Goal: Information Seeking & Learning: Find specific fact

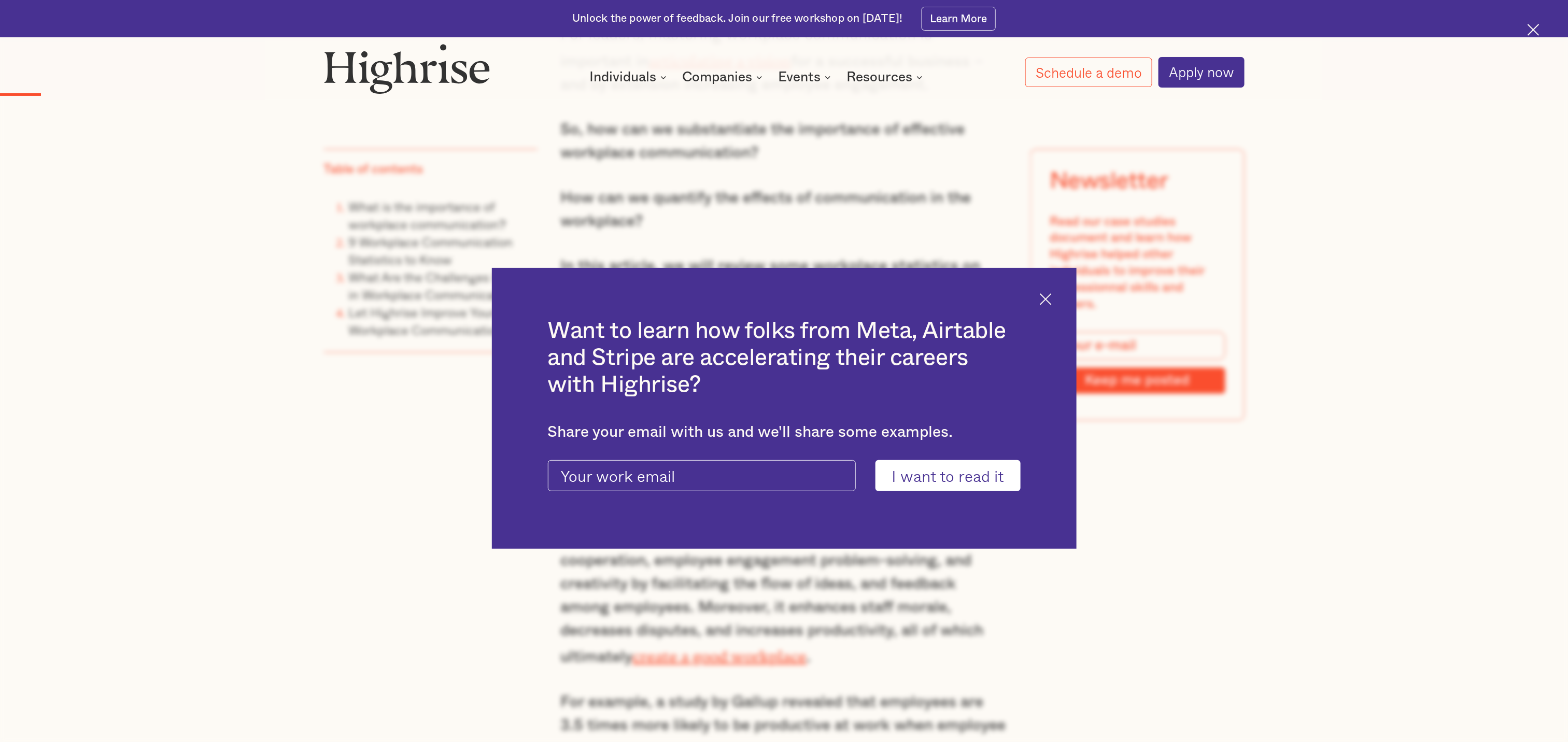
scroll to position [1192, 0]
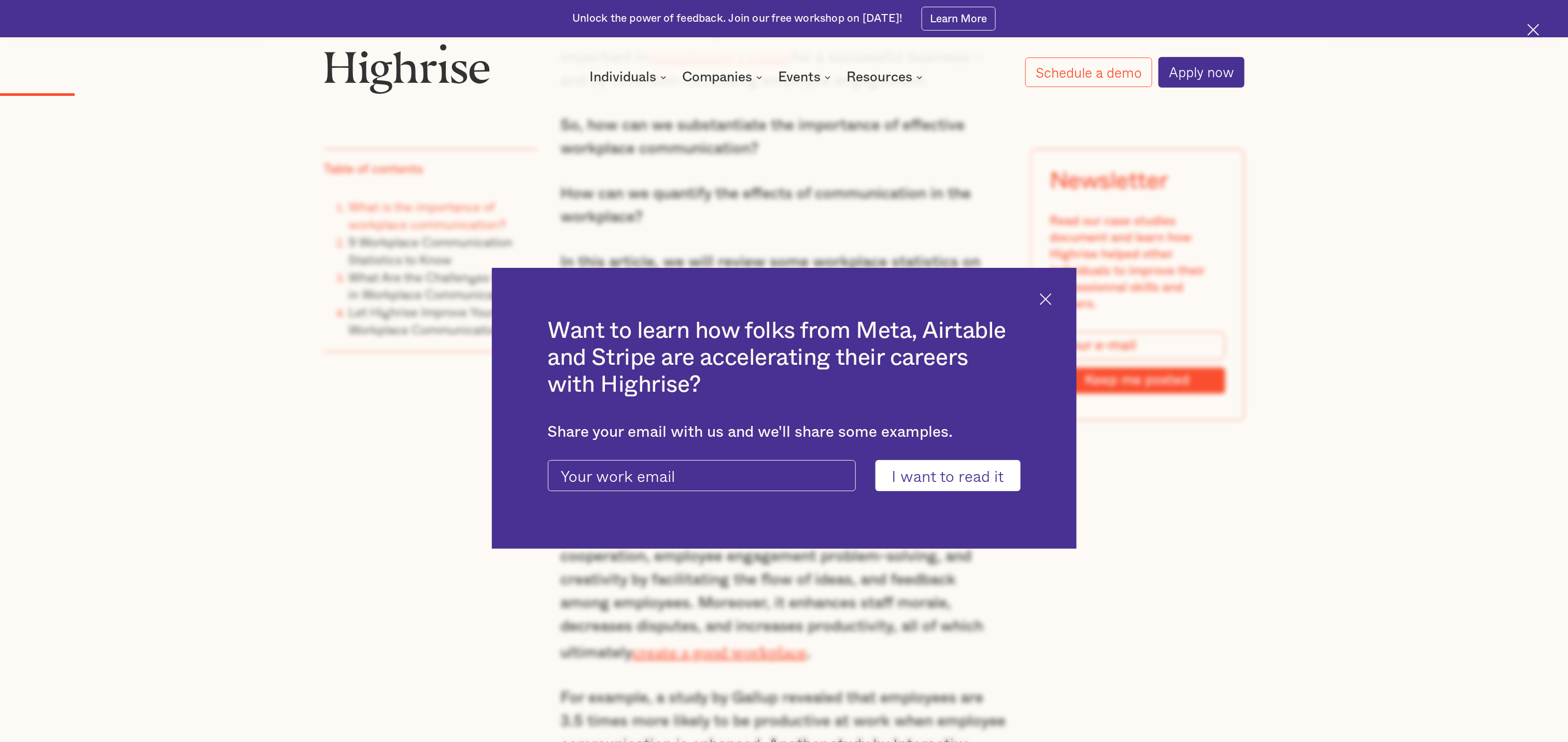
click at [784, 310] on div "Want to learn how folks from Meta, Airtable and Stripe are accelerating their c…" at bounding box center [784, 408] width 584 height 282
click at [784, 297] on img at bounding box center [1046, 300] width 12 height 12
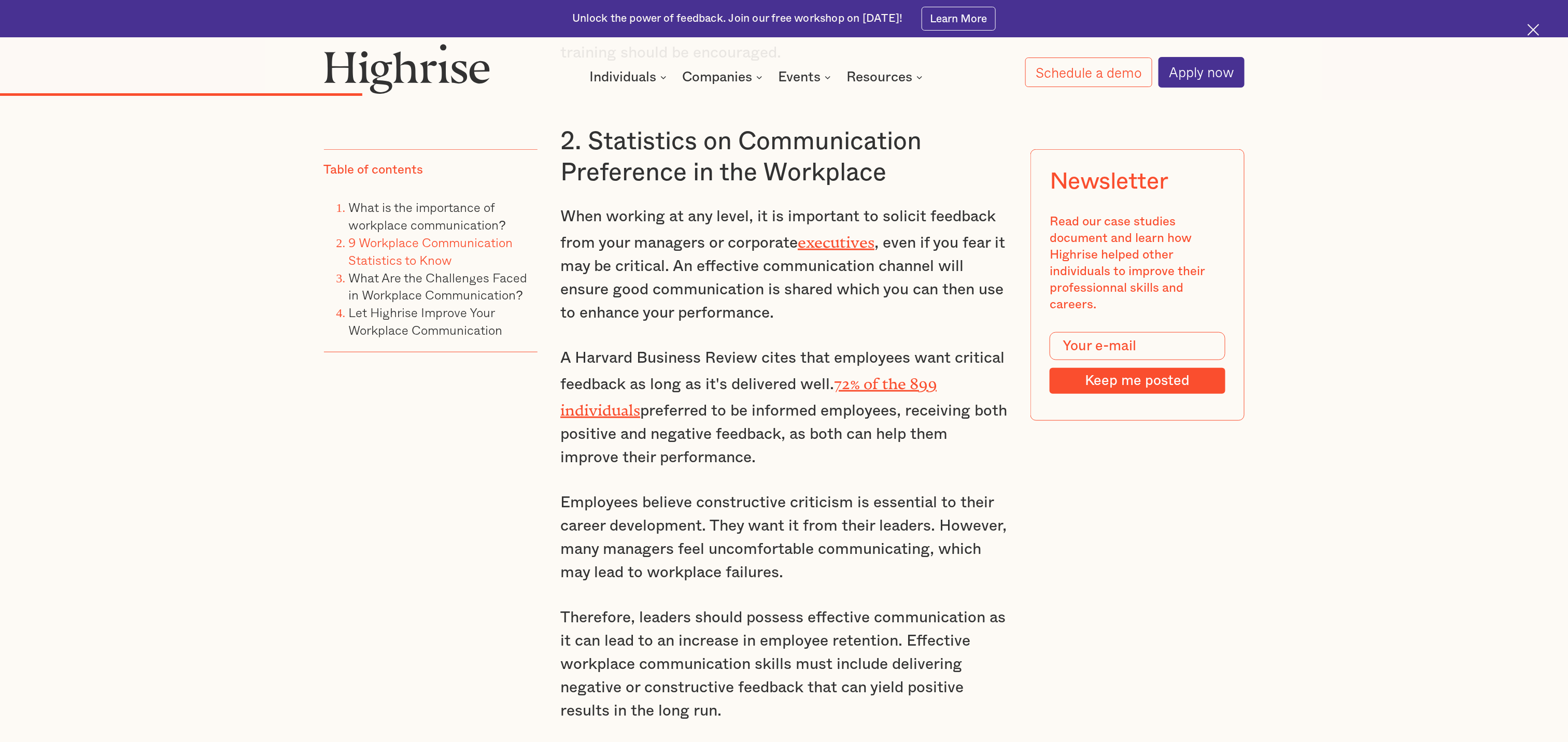
scroll to position [3266, 0]
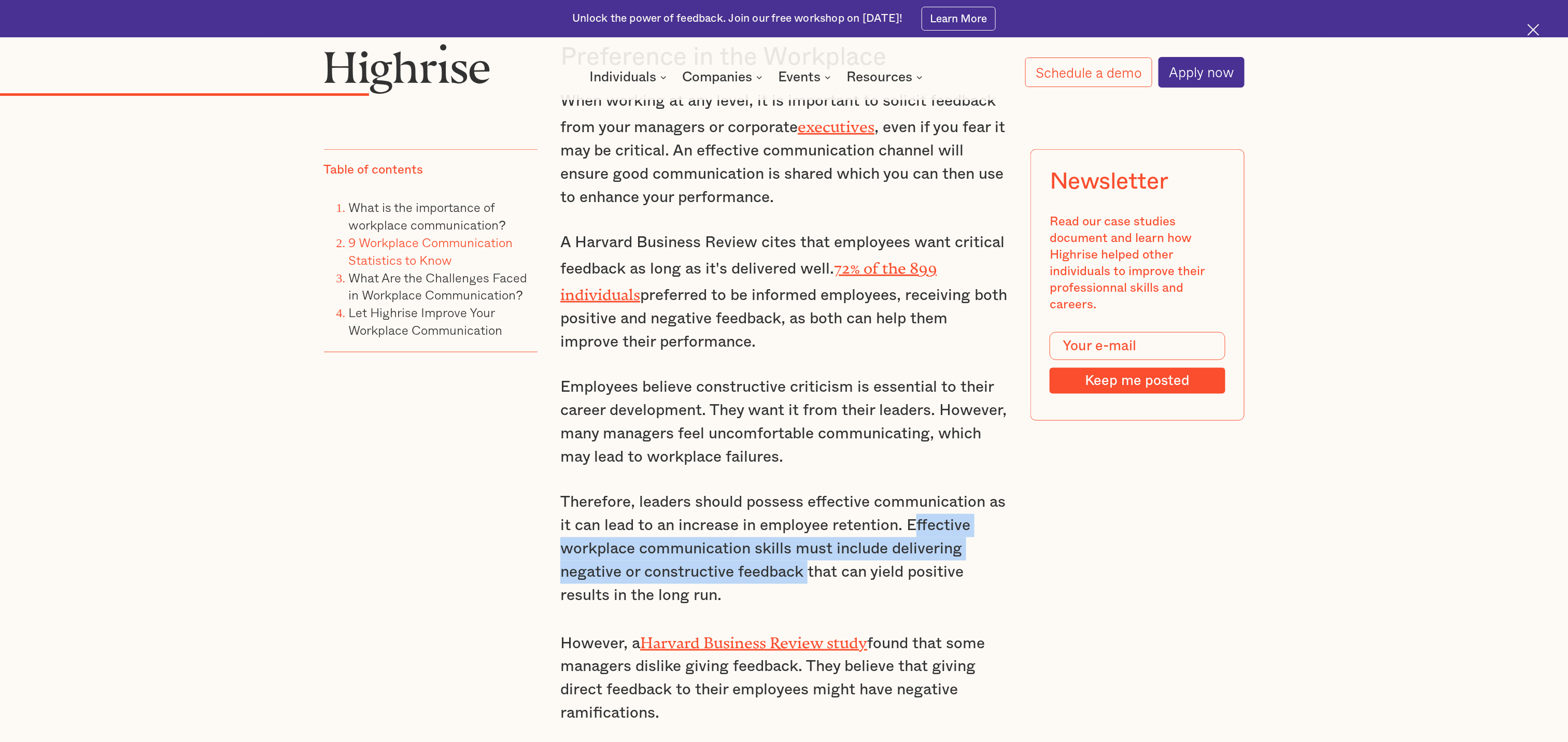
drag, startPoint x: 913, startPoint y: 499, endPoint x: 807, endPoint y: 556, distance: 120.4
click at [784, 371] on p "Therefore, leaders should possess effective communication as it can lead to an …" at bounding box center [784, 549] width 448 height 117
copy p "ffective workplace communication skills must include delivering negative or con…"
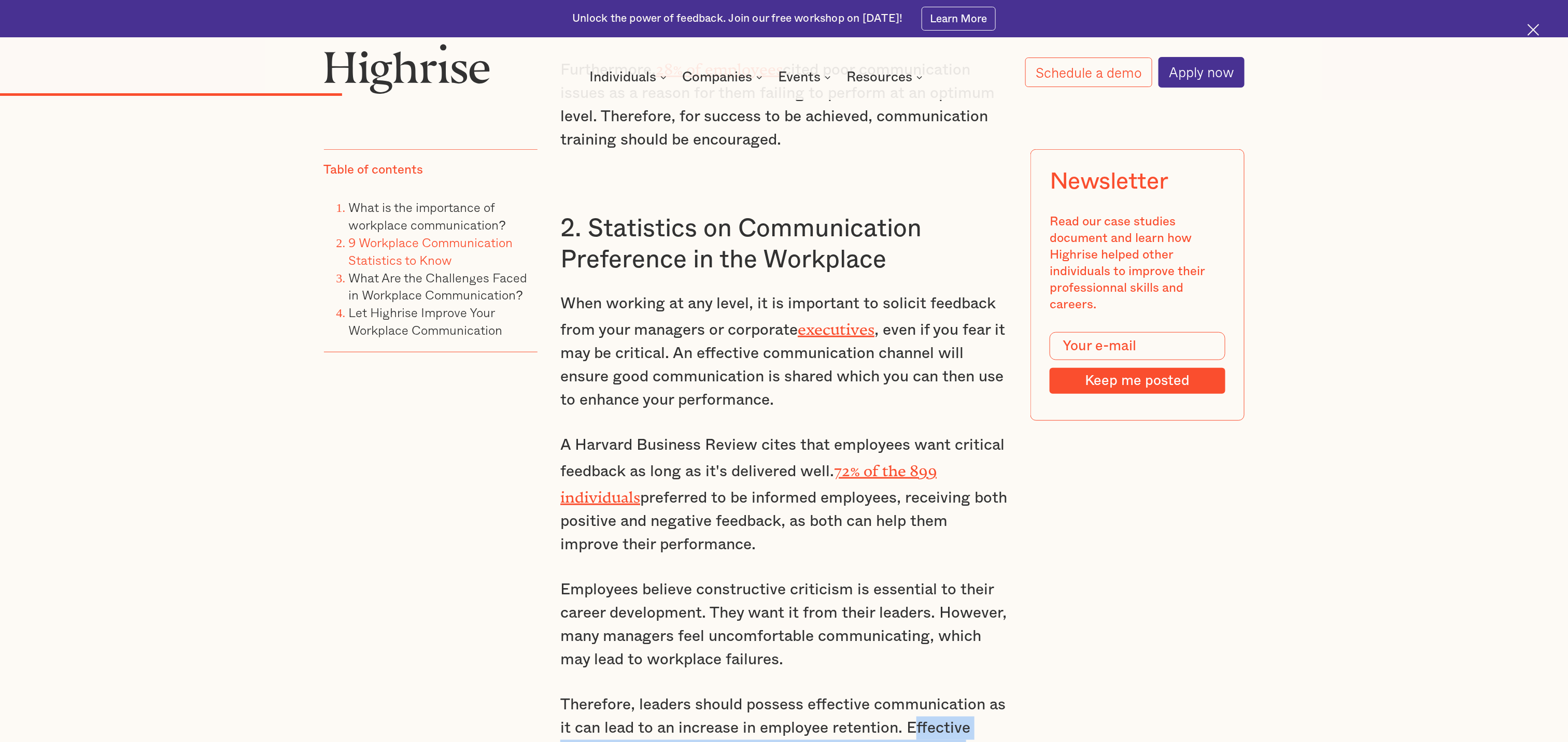
scroll to position [3058, 0]
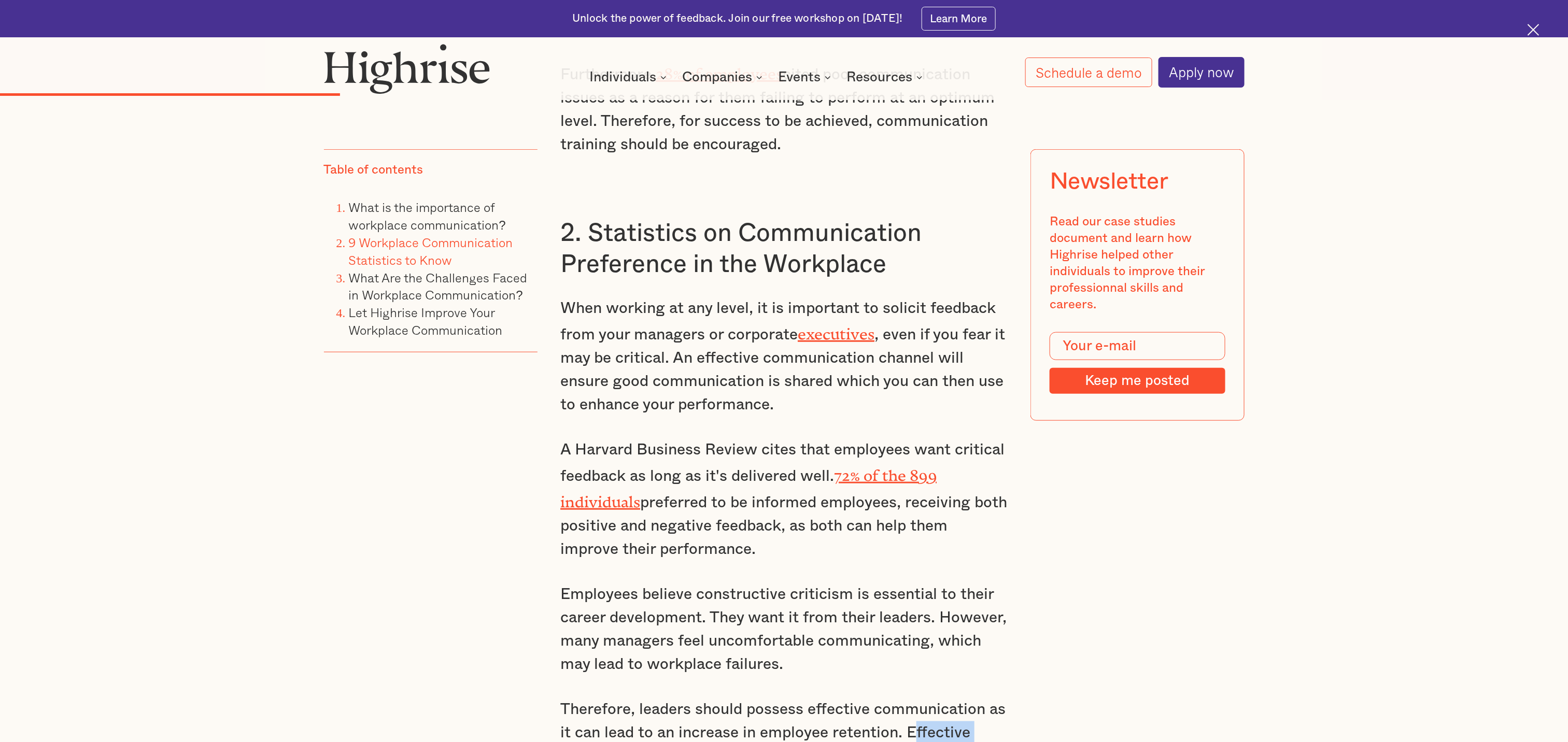
drag, startPoint x: 562, startPoint y: 287, endPoint x: 801, endPoint y: 326, distance: 242.2
click at [784, 326] on p "When working at any level, it is important to solicit feedback from your manage…" at bounding box center [784, 357] width 448 height 120
click at [719, 310] on p "When working at any level, it is important to solicit feedback from your manage…" at bounding box center [784, 357] width 448 height 120
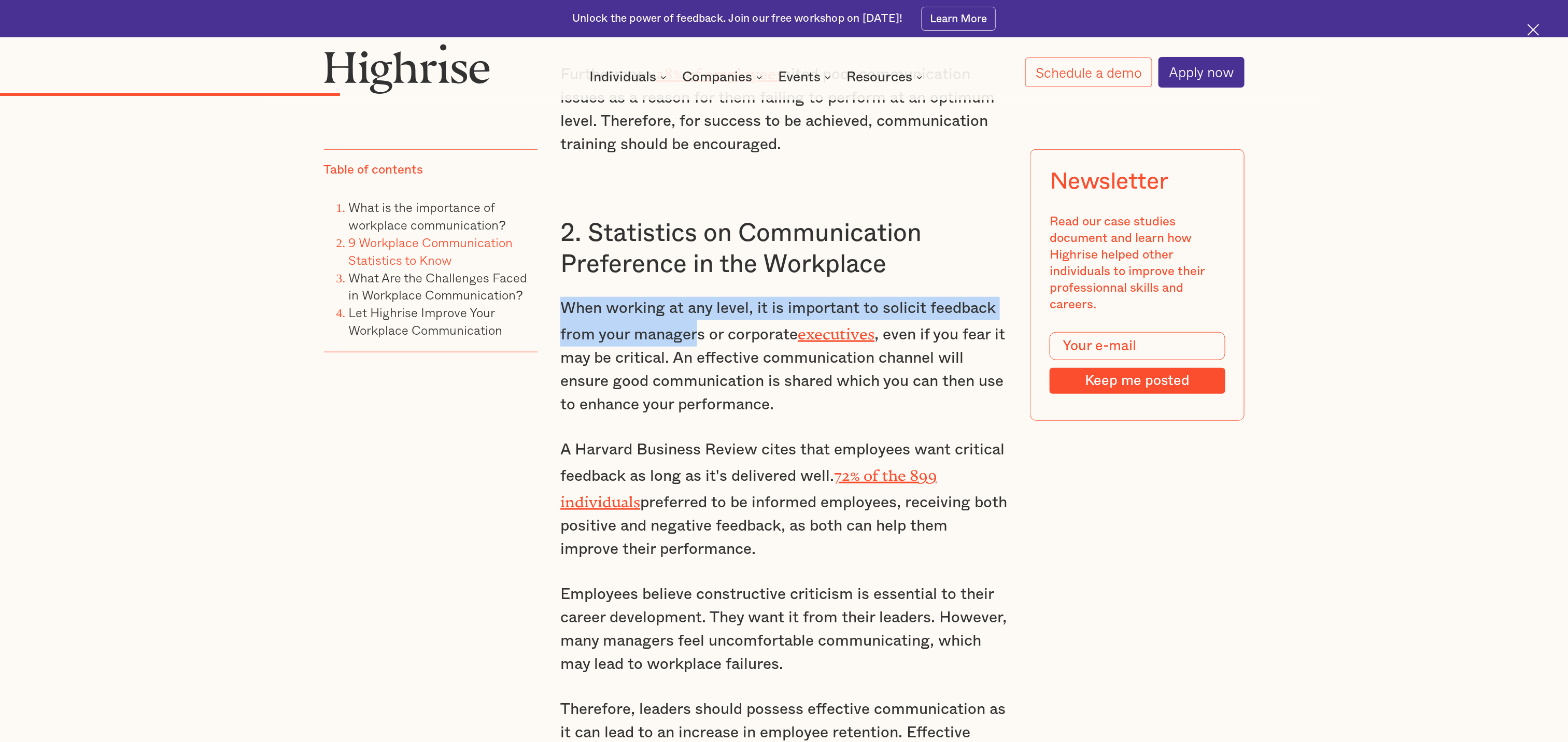
drag, startPoint x: 700, startPoint y: 321, endPoint x: 564, endPoint y: 289, distance: 139.7
click at [564, 297] on p "When working at any level, it is important to solicit feedback from your manage…" at bounding box center [784, 357] width 448 height 120
copy p "When working at any level, it is important to solicit feedback from your manager"
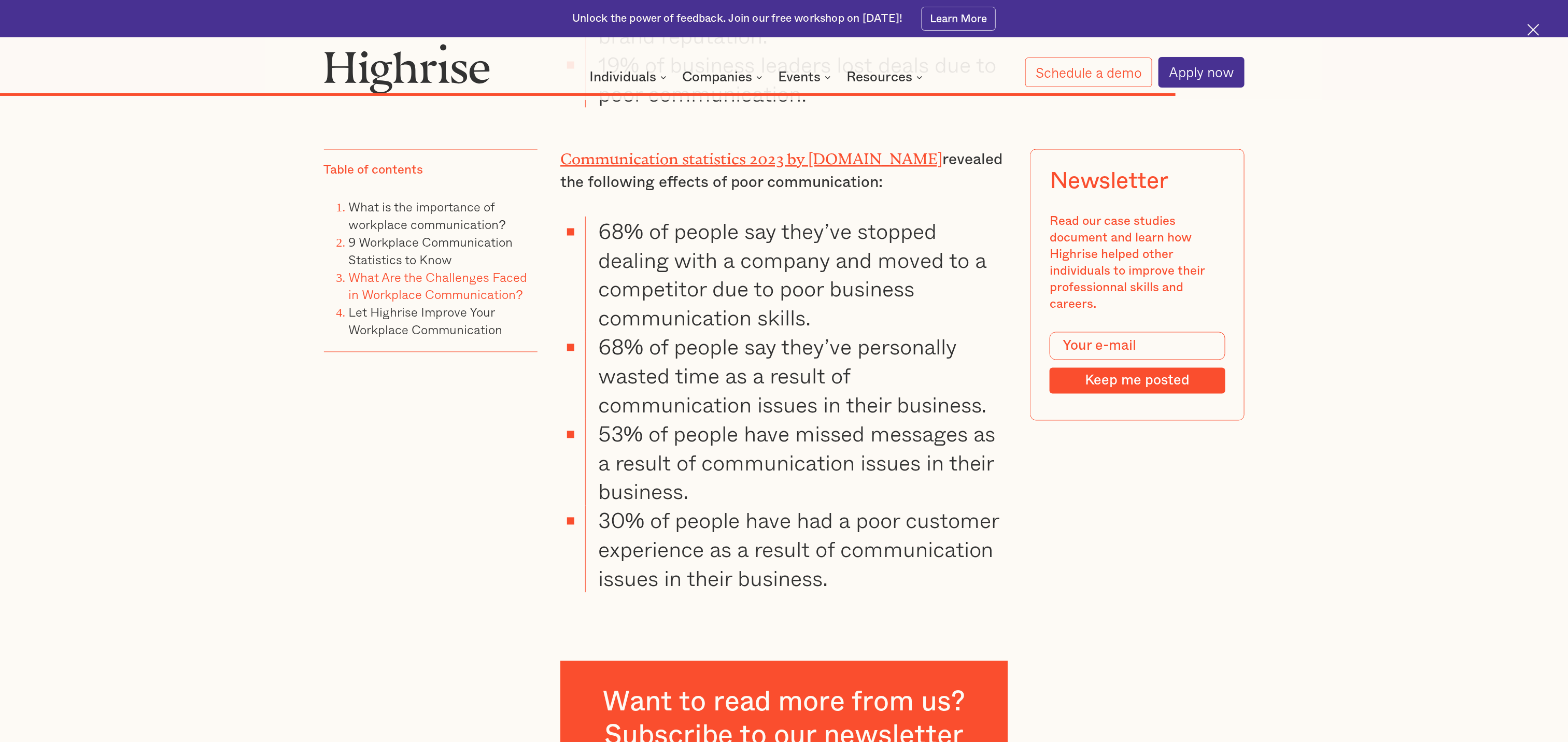
scroll to position [8865, 0]
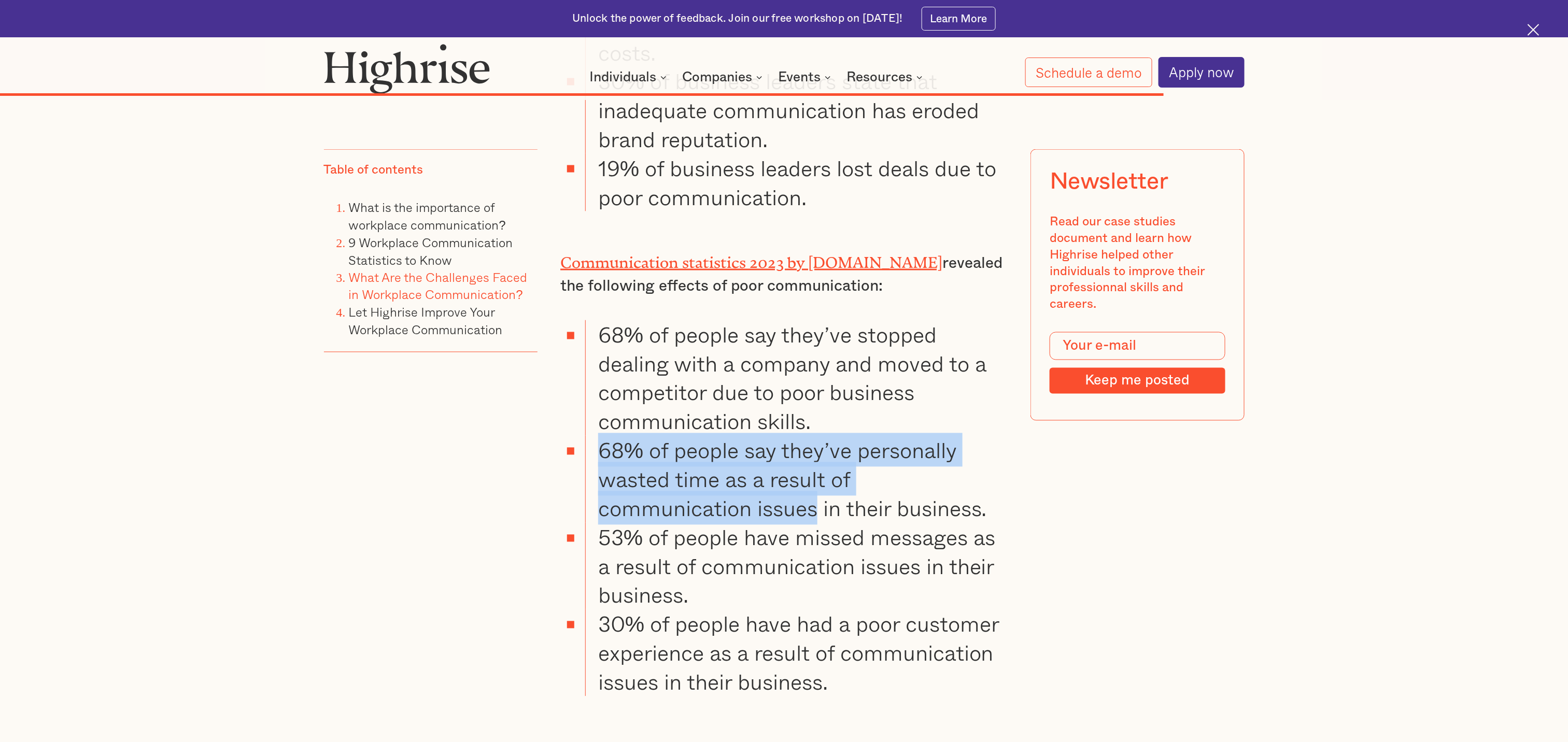
drag, startPoint x: 818, startPoint y: 360, endPoint x: 596, endPoint y: 287, distance: 233.7
click at [596, 371] on li "68% of people say they’ve personally wasted time as a result of communication i…" at bounding box center [796, 479] width 423 height 87
copy li "68% of people say they’ve personally wasted time as a result of communication i…"
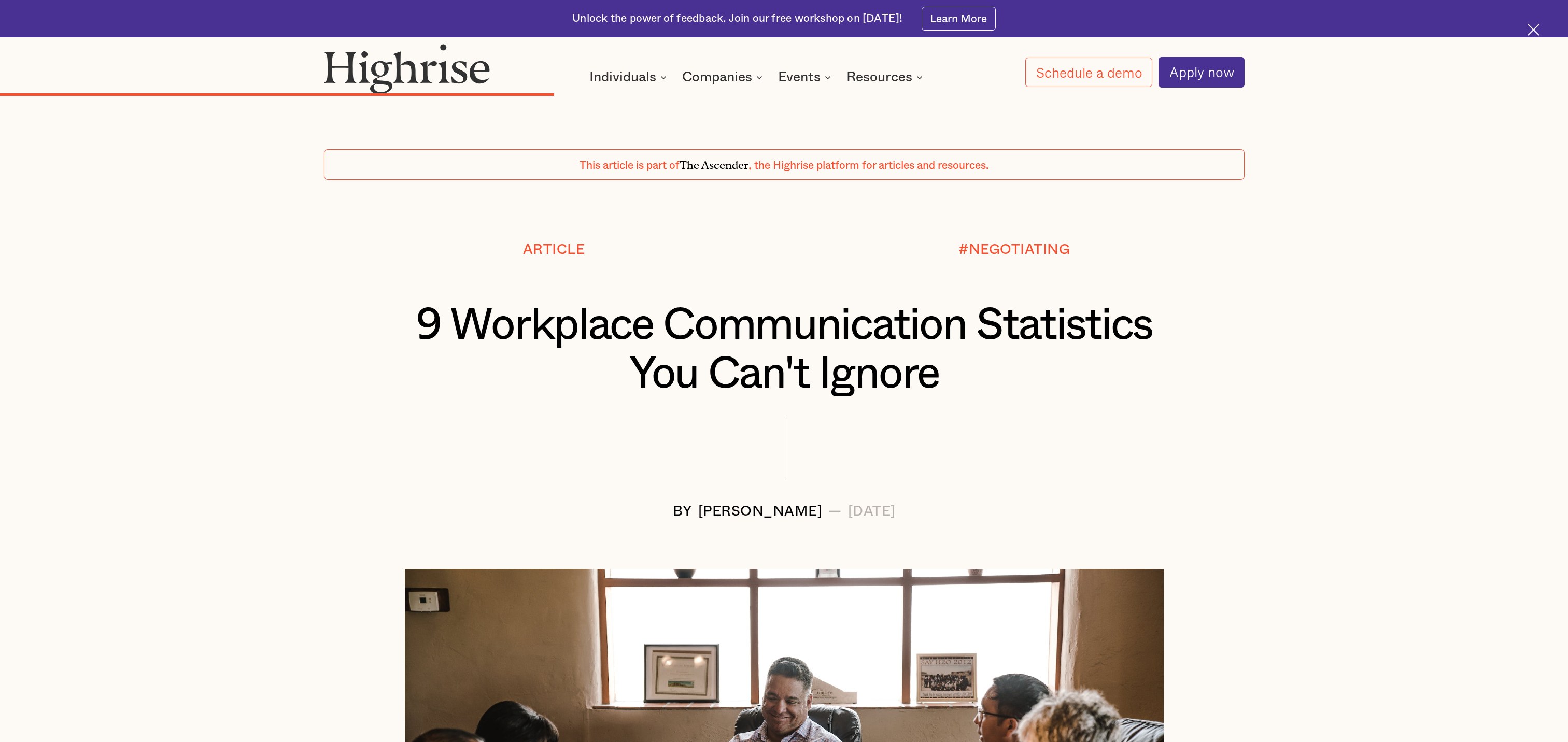
scroll to position [8865, 0]
